Goal: Task Accomplishment & Management: Use online tool/utility

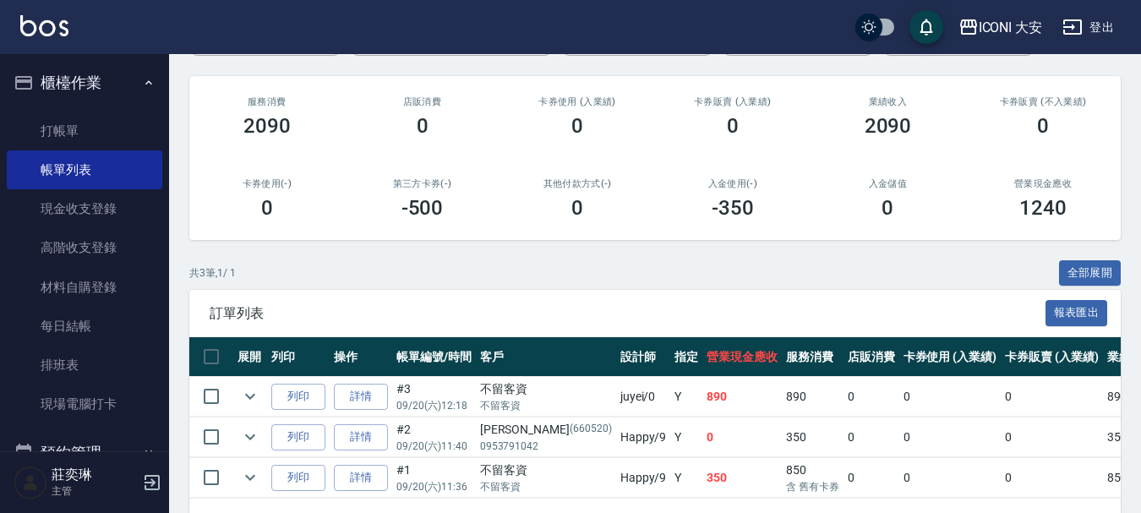
scroll to position [249, 0]
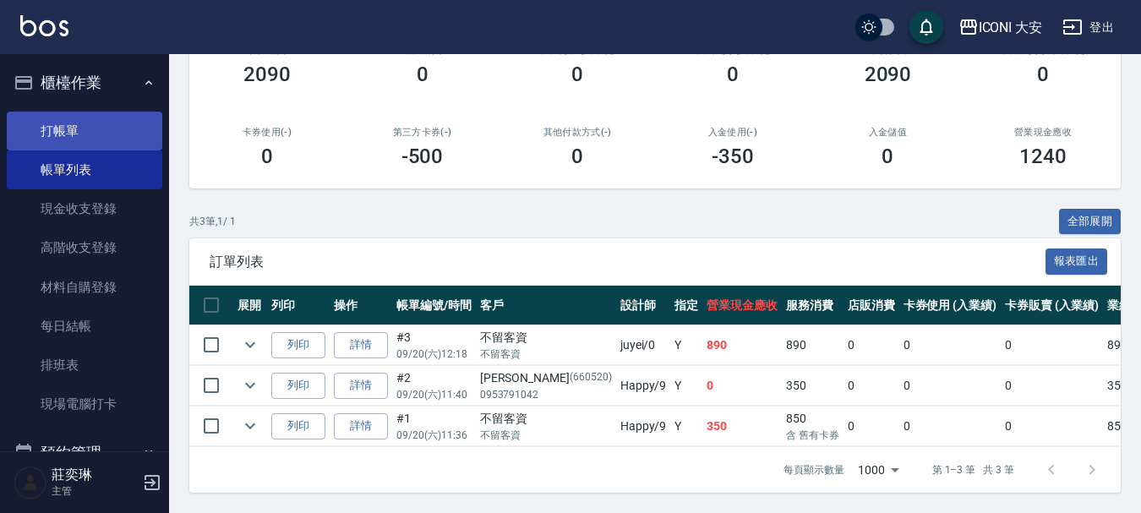
click at [79, 124] on link "打帳單" at bounding box center [85, 131] width 156 height 39
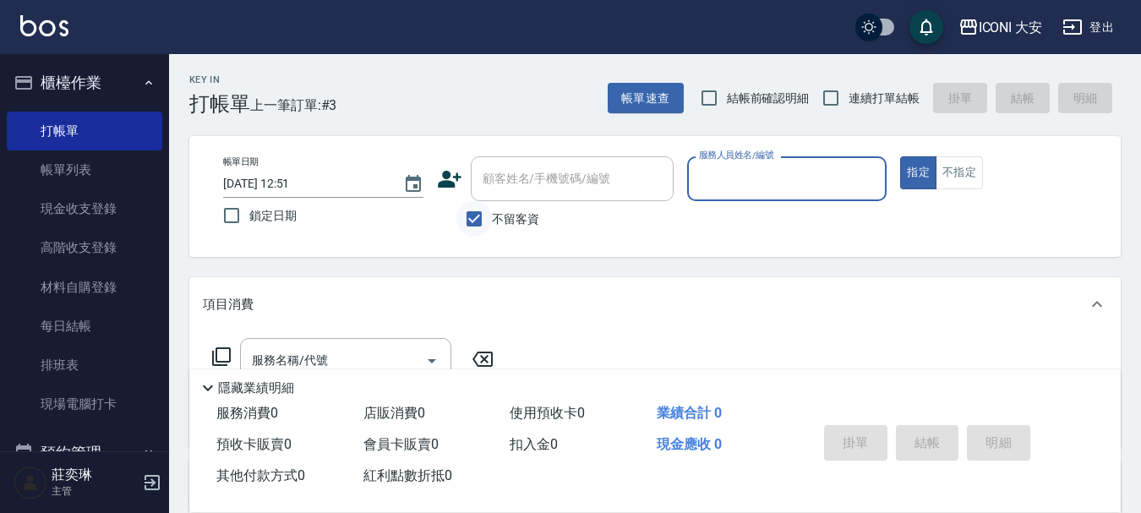
click at [467, 219] on input "不留客資" at bounding box center [473, 218] width 35 height 35
checkbox input "false"
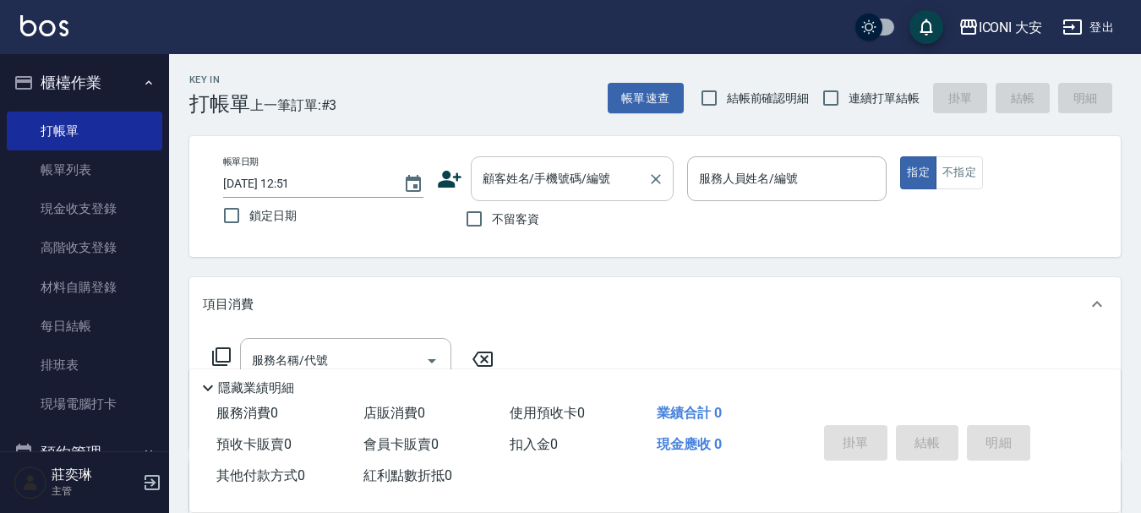
click at [497, 182] on input "顧客姓名/手機號碼/編號" at bounding box center [559, 179] width 162 height 30
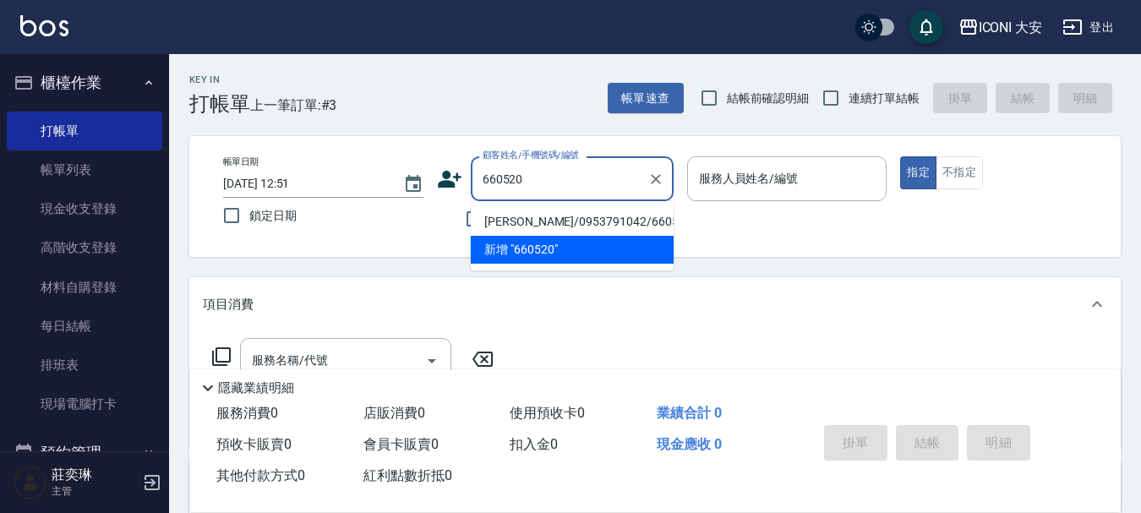
click at [583, 225] on li "[PERSON_NAME]/0953791042/660520" at bounding box center [572, 222] width 203 height 28
type input "[PERSON_NAME]/0953791042/660520"
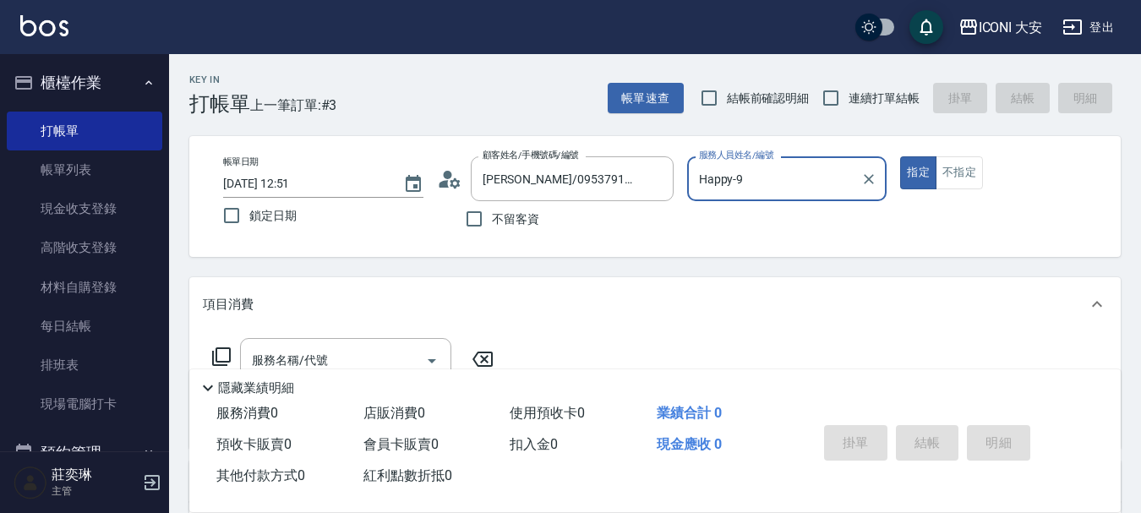
type input "Happy-9"
click at [868, 180] on icon "Clear" at bounding box center [870, 179] width 10 height 10
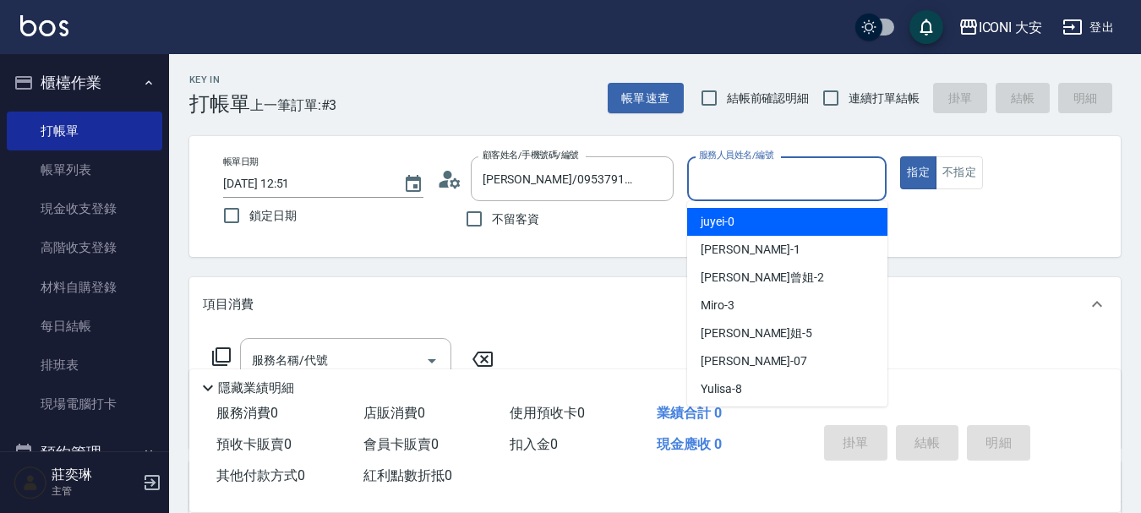
click at [799, 176] on input "服務人員姓名/編號" at bounding box center [787, 179] width 185 height 30
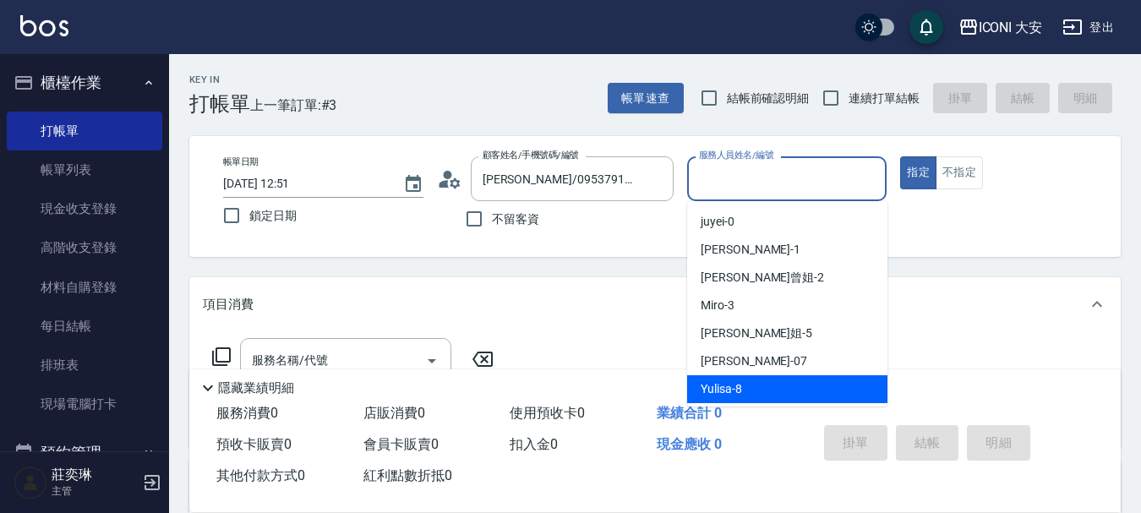
click at [733, 388] on span "Yulisa -8" at bounding box center [721, 389] width 41 height 18
type input "Yulisa-8"
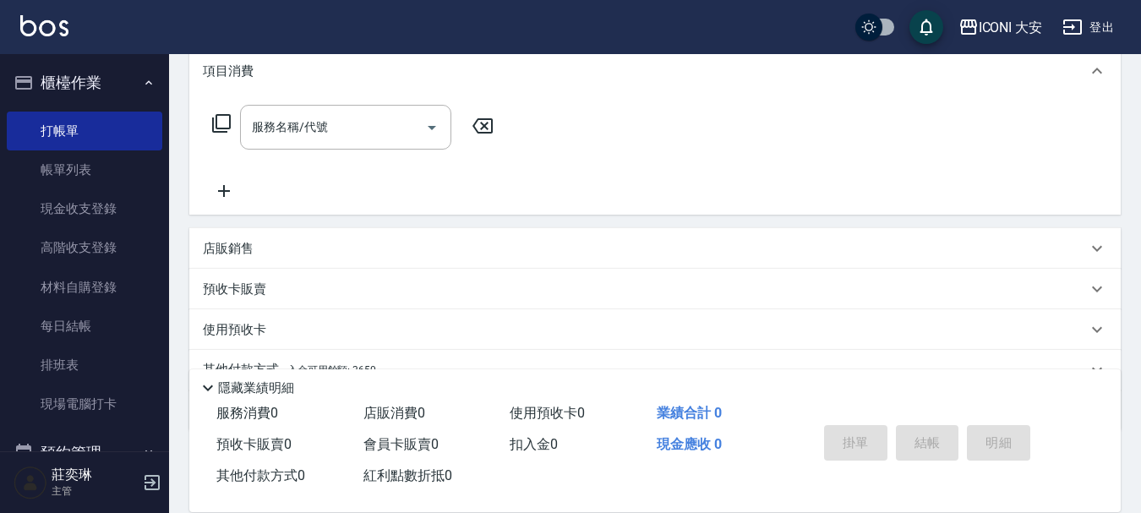
scroll to position [254, 0]
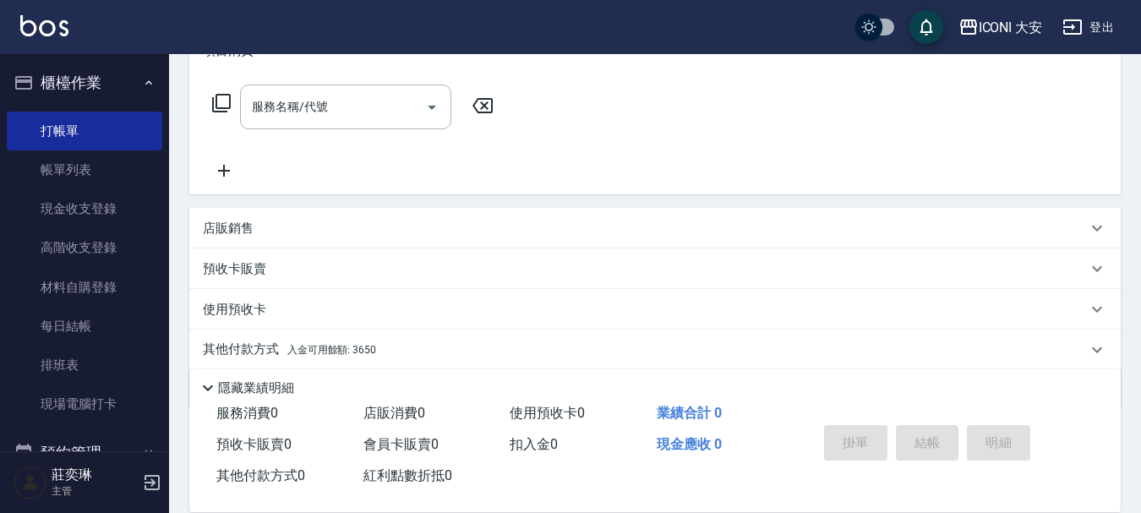
click at [216, 96] on icon at bounding box center [221, 103] width 19 height 19
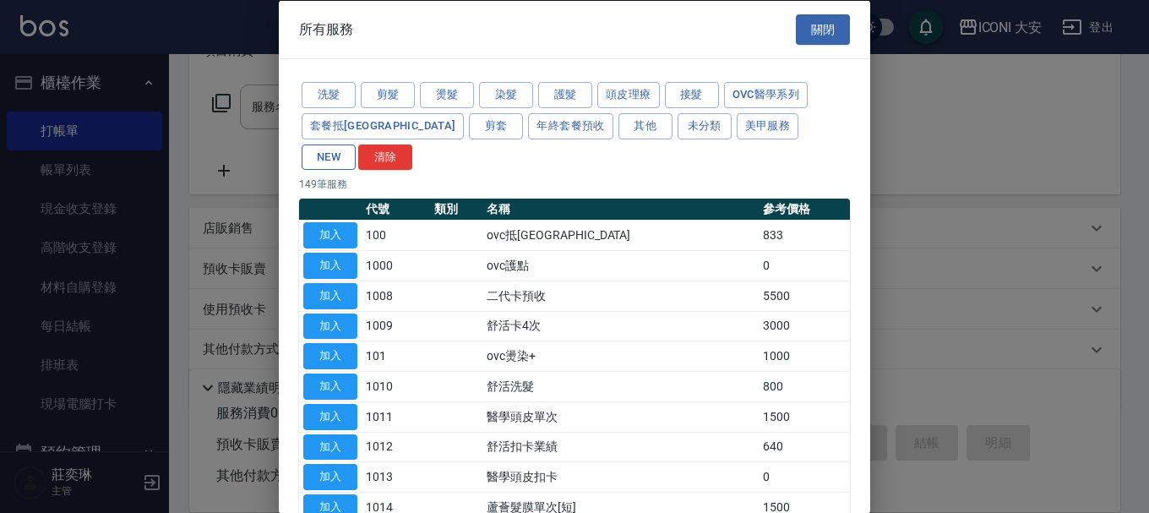
click at [356, 144] on button "NEW" at bounding box center [329, 157] width 54 height 26
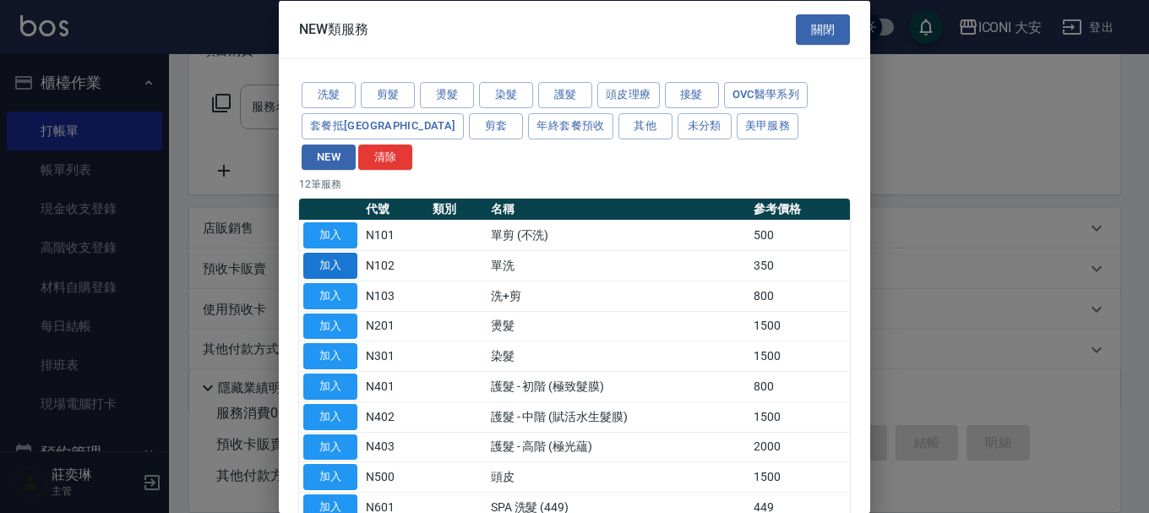
click at [339, 253] on button "加入" at bounding box center [330, 266] width 54 height 26
type input "單洗(N102)"
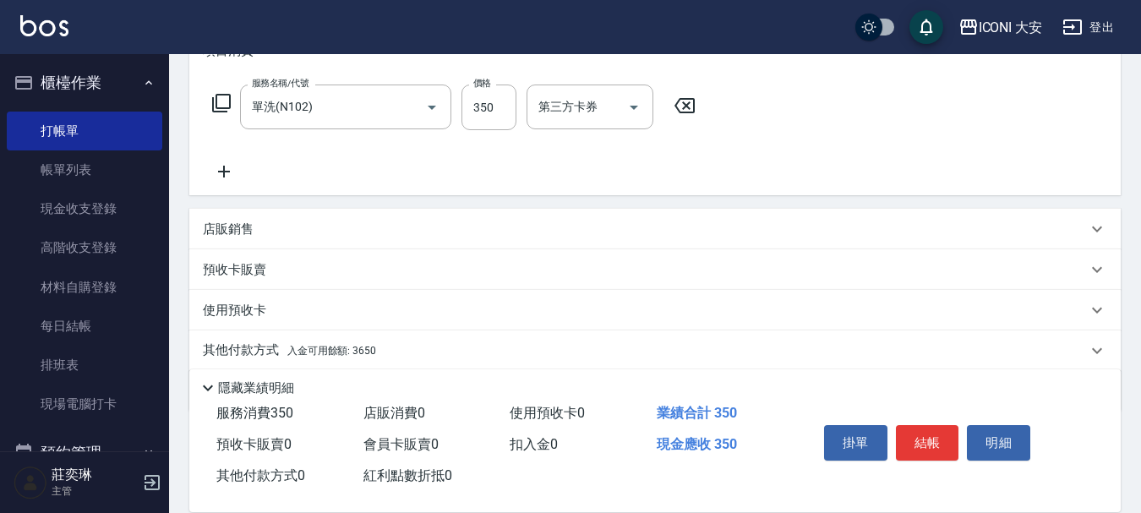
scroll to position [314, 0]
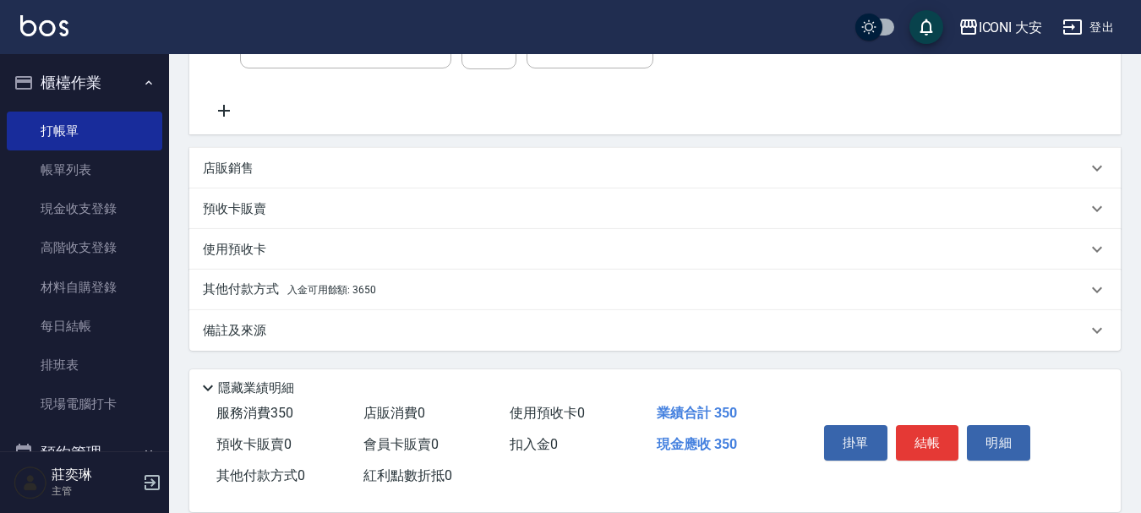
click at [237, 291] on p "其他付款方式 入金可用餘額: 3650" at bounding box center [289, 290] width 173 height 19
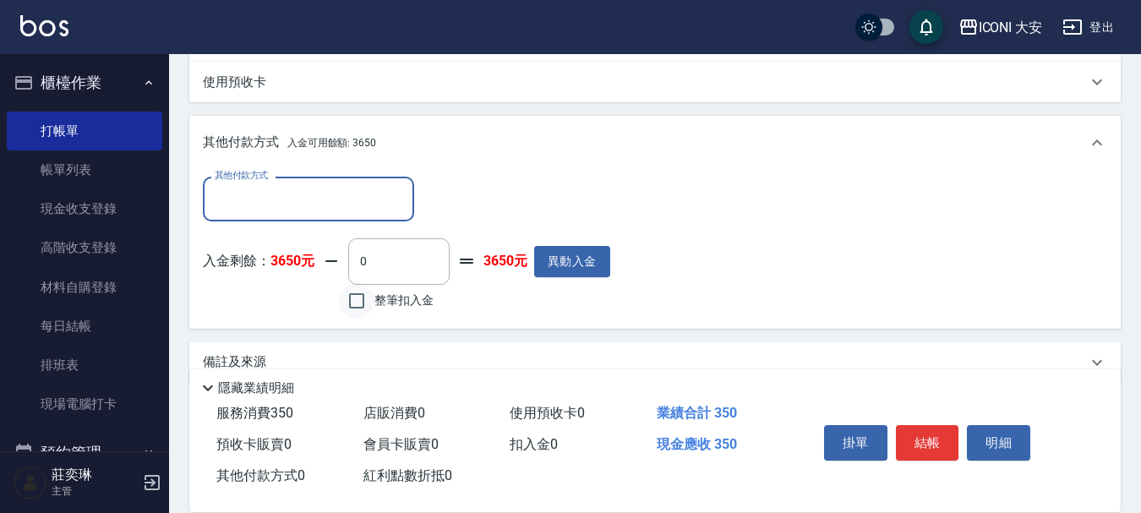
scroll to position [483, 0]
click at [358, 302] on input "整筆扣入金" at bounding box center [356, 298] width 35 height 35
checkbox input "true"
type input "350"
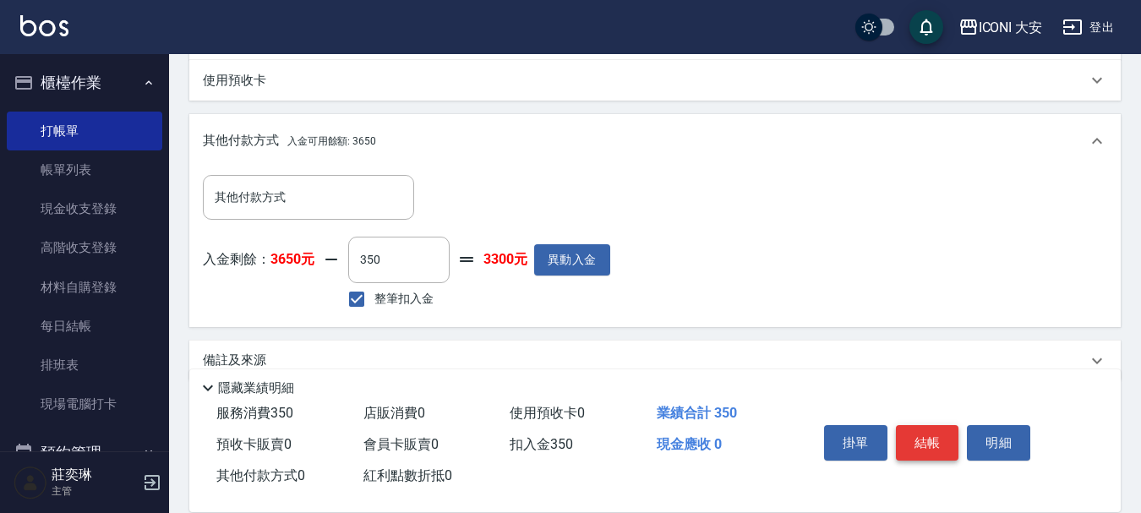
click at [916, 437] on button "結帳" at bounding box center [927, 442] width 63 height 35
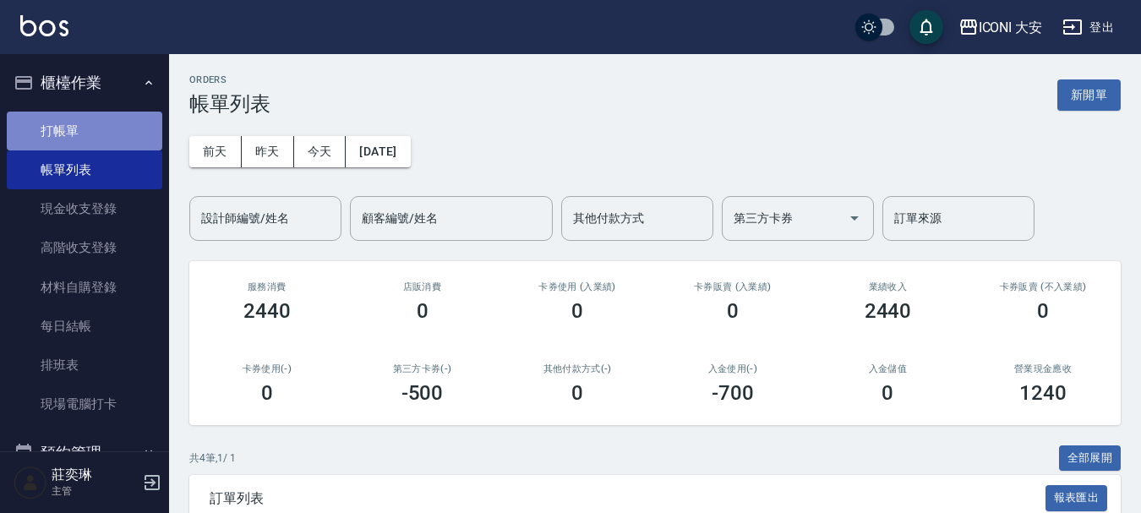
click at [123, 135] on link "打帳單" at bounding box center [85, 131] width 156 height 39
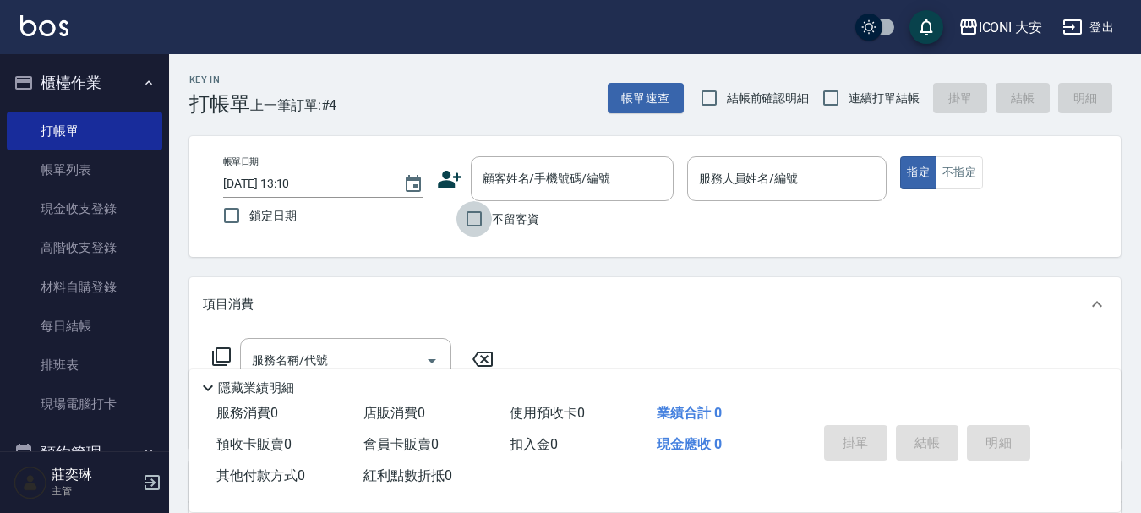
drag, startPoint x: 469, startPoint y: 220, endPoint x: 753, endPoint y: 205, distance: 284.3
click at [486, 225] on input "不留客資" at bounding box center [473, 218] width 35 height 35
checkbox input "true"
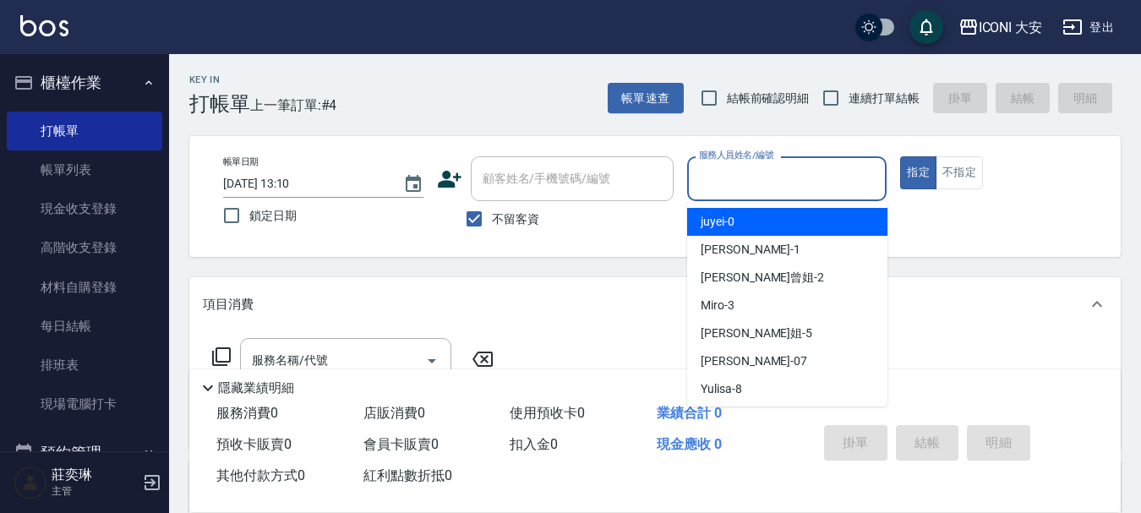
click at [817, 170] on input "服務人員姓名/編號" at bounding box center [787, 179] width 185 height 30
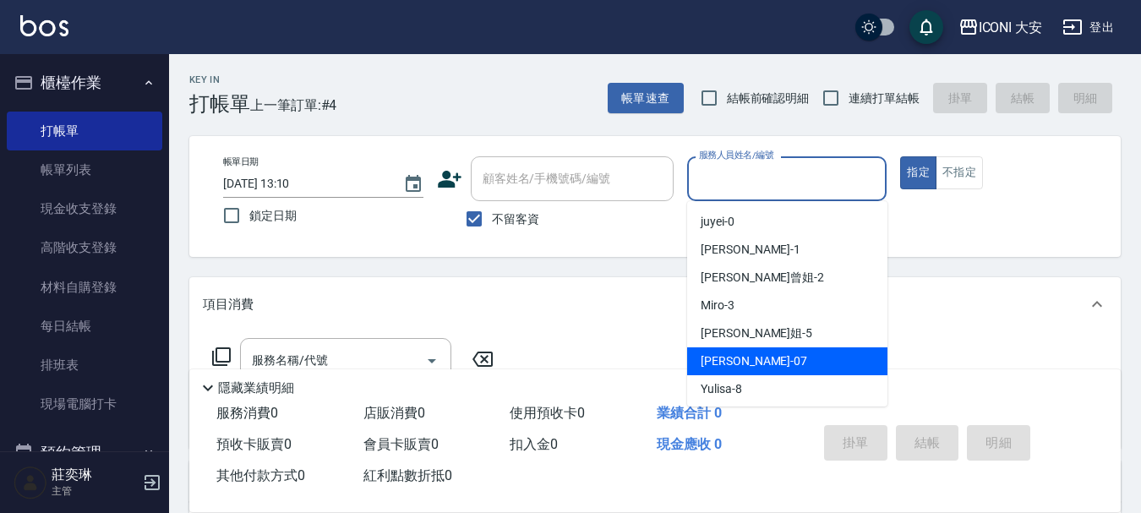
scroll to position [31, 0]
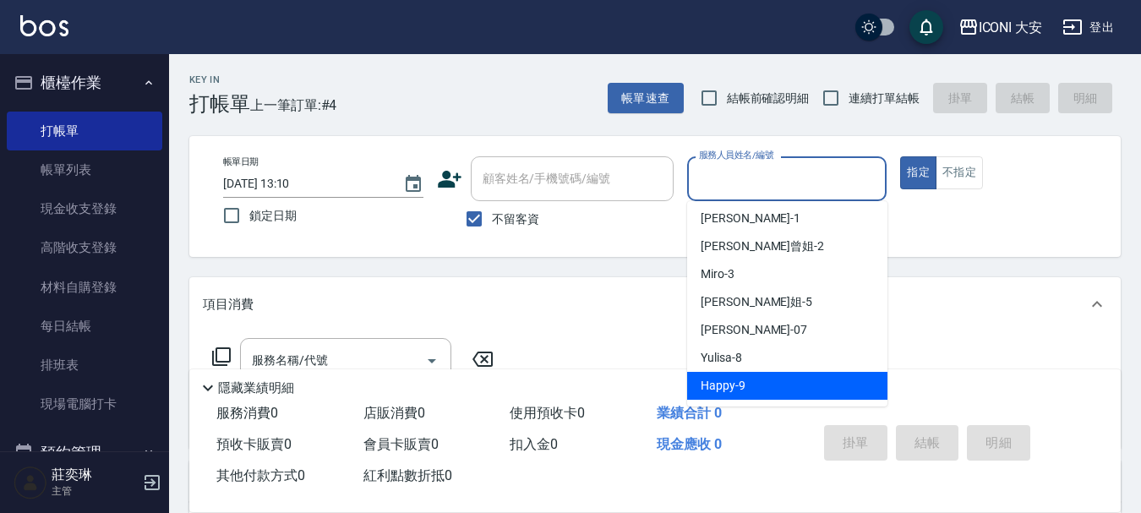
drag, startPoint x: 747, startPoint y: 375, endPoint x: 600, endPoint y: 390, distance: 147.8
click at [747, 377] on div "Happy -9" at bounding box center [787, 386] width 200 height 28
type input "Happy-9"
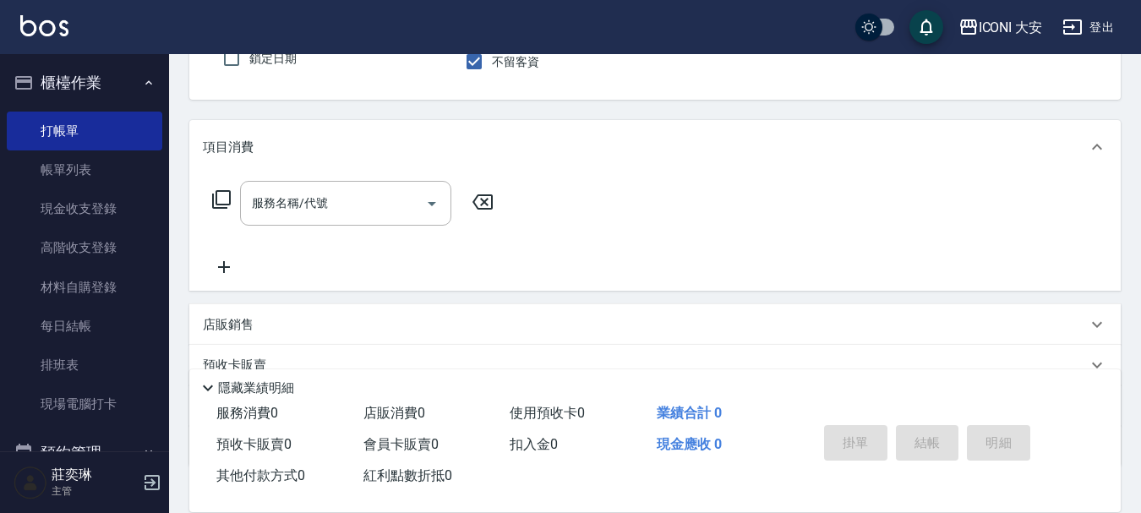
scroll to position [169, 0]
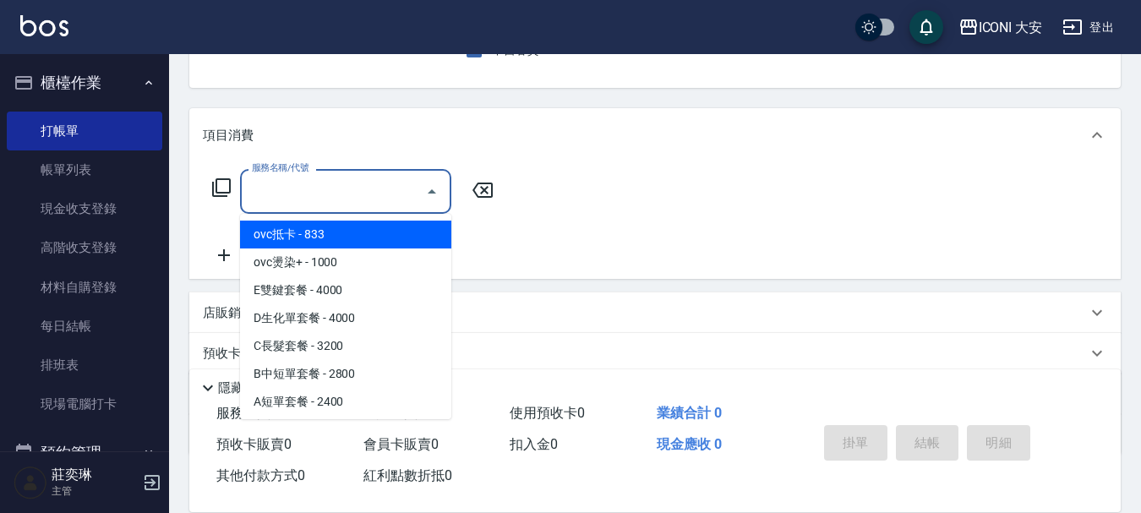
click at [385, 190] on input "服務名稱/代號" at bounding box center [333, 192] width 171 height 30
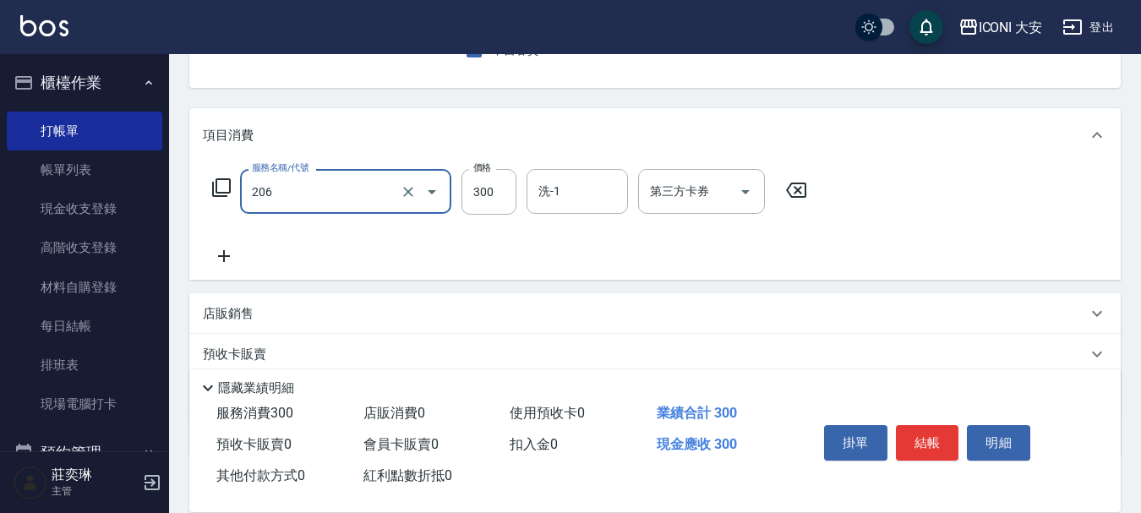
type input "洗髮(206)"
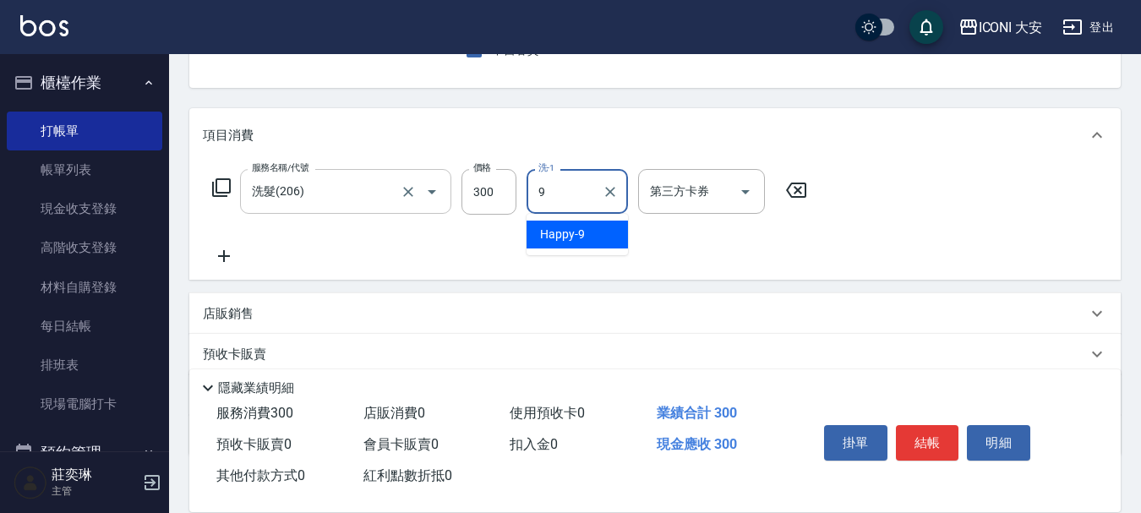
type input "Happy-9"
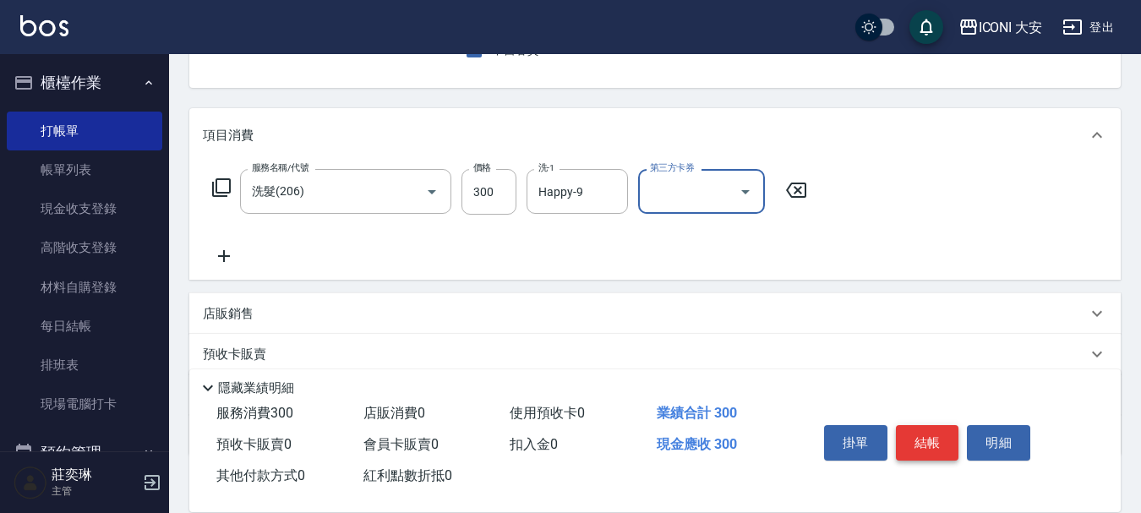
click at [935, 444] on button "結帳" at bounding box center [927, 442] width 63 height 35
